Goal: Task Accomplishment & Management: Complete application form

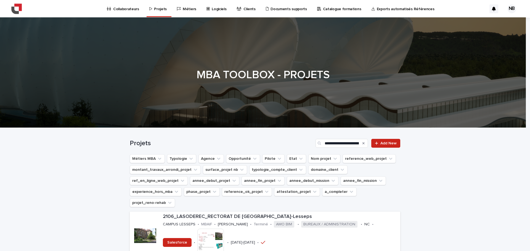
scroll to position [61, 0]
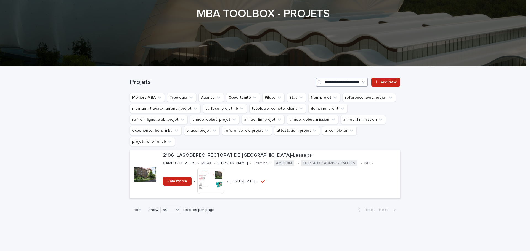
click at [342, 80] on input "**********" at bounding box center [341, 82] width 52 height 9
paste input "Search"
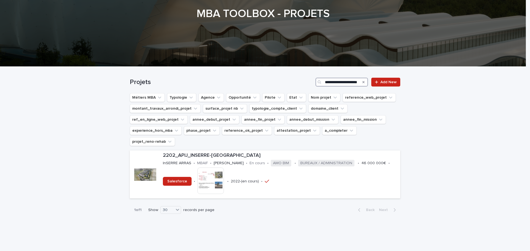
scroll to position [59, 0]
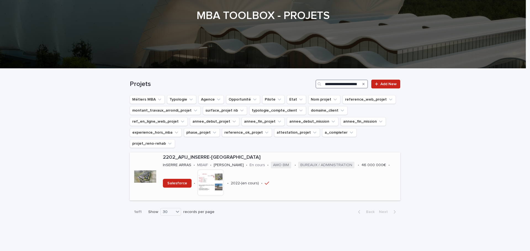
type input "**********"
click at [221, 155] on p "2202_APIJ_INSERRE-[GEOGRAPHIC_DATA]" at bounding box center [280, 158] width 235 height 6
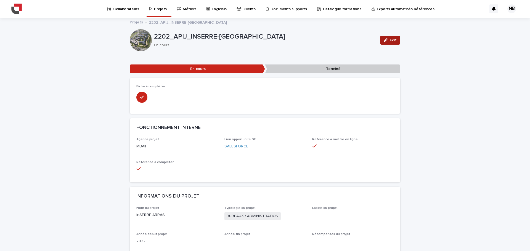
click at [390, 36] on button "Edit" at bounding box center [390, 40] width 20 height 9
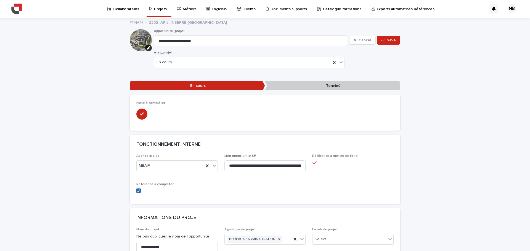
click at [137, 191] on icon at bounding box center [138, 191] width 3 height 3
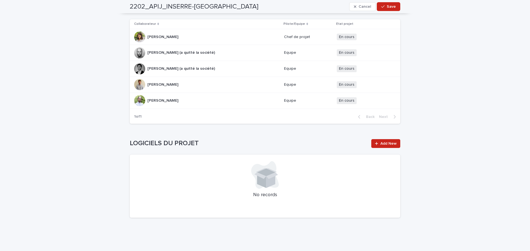
scroll to position [801, 0]
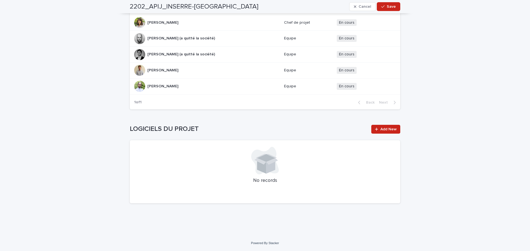
click at [390, 124] on div "Loading... Saving… LOGICIELS DU PROJET Add New No records" at bounding box center [265, 161] width 270 height 94
click at [389, 129] on span "Add New" at bounding box center [388, 130] width 16 height 4
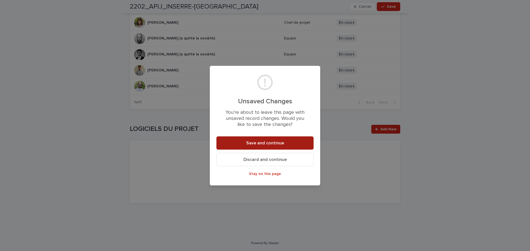
click at [283, 143] on button "Save and continue" at bounding box center [264, 143] width 97 height 13
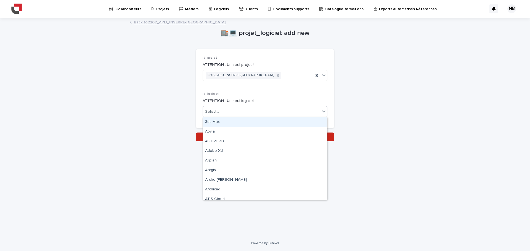
click at [242, 115] on div "Select..." at bounding box center [261, 111] width 117 height 9
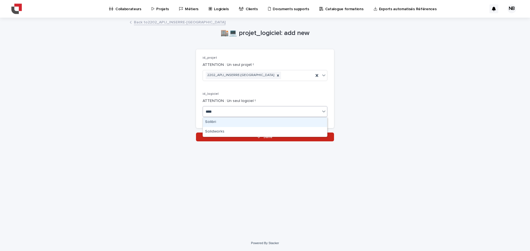
type input "*****"
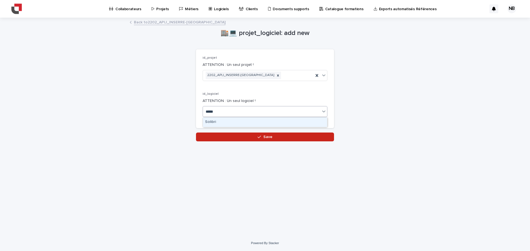
click at [240, 123] on div "Solibri" at bounding box center [265, 123] width 124 height 10
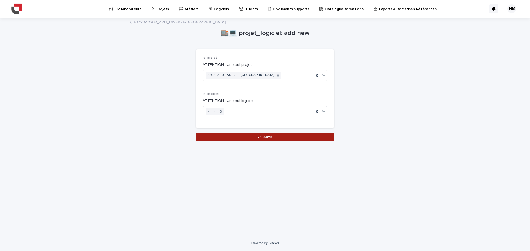
click at [252, 136] on button "Save" at bounding box center [265, 137] width 138 height 9
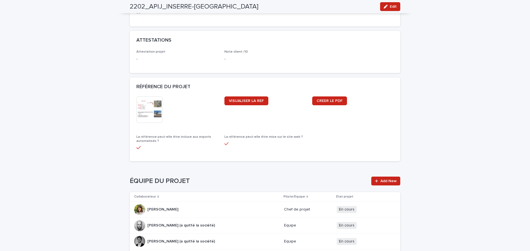
scroll to position [322, 0]
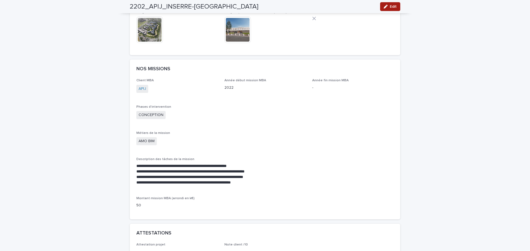
click at [392, 8] on span "Edit" at bounding box center [393, 7] width 7 height 4
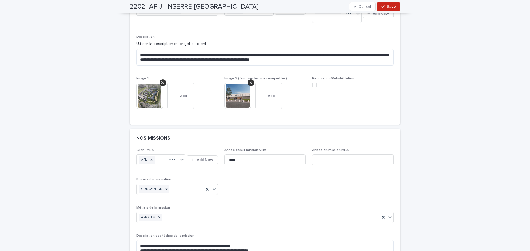
scroll to position [360, 0]
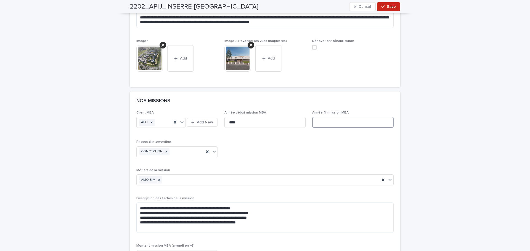
click at [357, 124] on input at bounding box center [352, 122] width 81 height 11
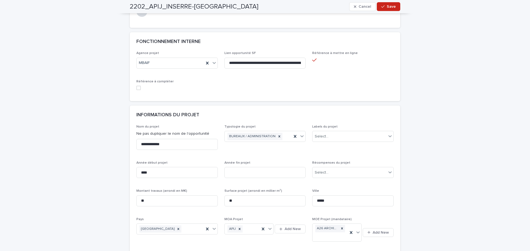
scroll to position [102, 0]
type input "****"
click at [276, 175] on input at bounding box center [264, 173] width 81 height 11
type input "****"
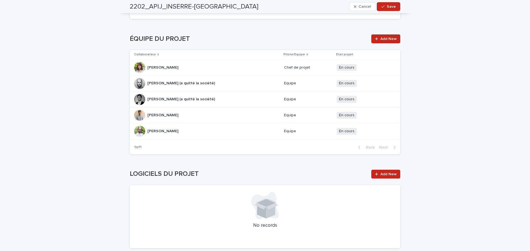
scroll to position [801, 0]
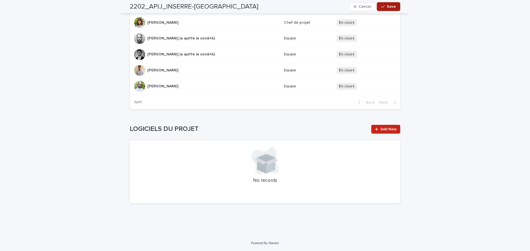
click at [392, 6] on span "Save" at bounding box center [391, 7] width 9 height 4
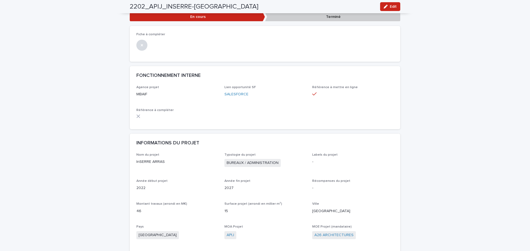
scroll to position [0, 0]
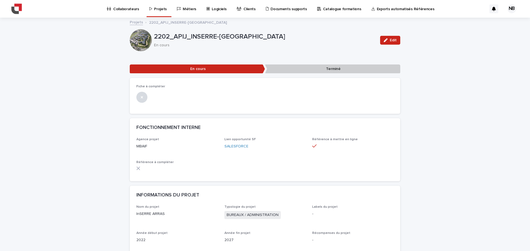
click at [136, 11] on p "Collaborateurs" at bounding box center [126, 6] width 26 height 12
